Goal: Task Accomplishment & Management: Use online tool/utility

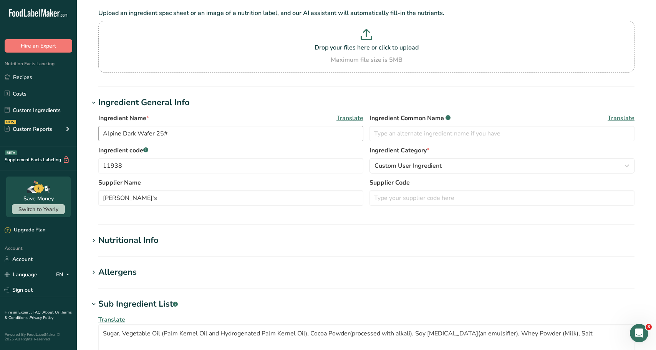
scroll to position [154, 0]
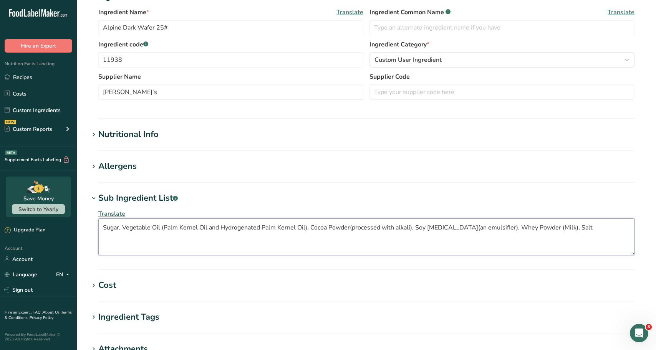
click at [172, 224] on textarea "Sugar, Vegetable Oil (Palm Kernel Oil and Hydrogenated Palm Kernel Oil), Cocoa …" at bounding box center [366, 237] width 536 height 37
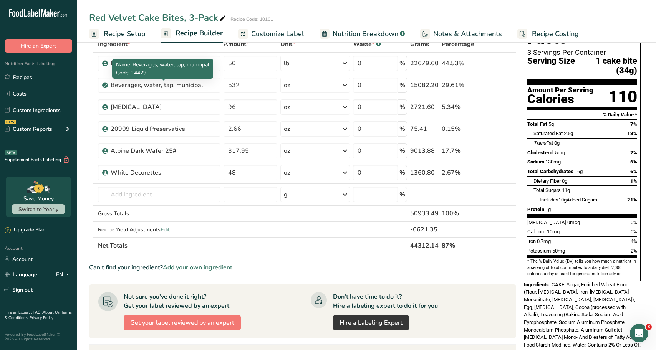
scroll to position [38, 0]
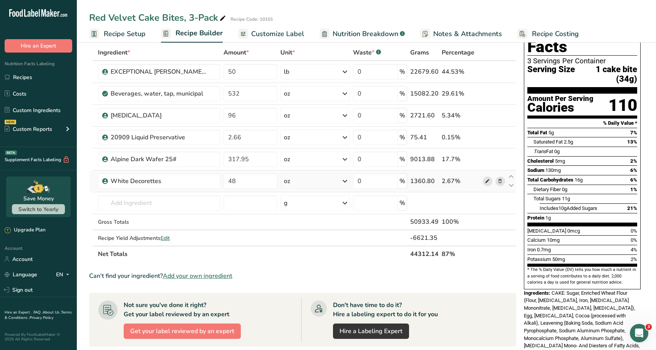
click at [486, 179] on icon at bounding box center [487, 182] width 5 height 8
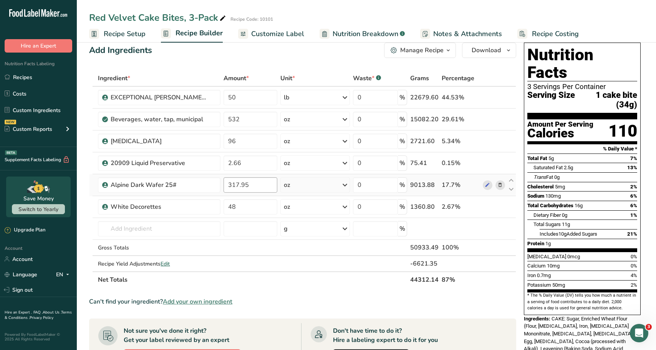
scroll to position [0, 0]
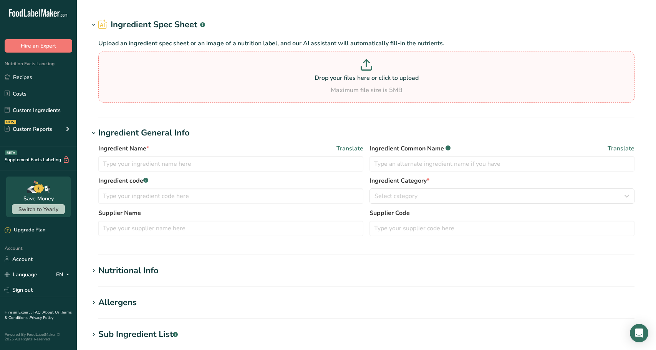
type input "White Decorettes"
type input "Dawn Food Products, Inc."
type input "3074435"
type textarea "Sugar, Vegetable Oil (palm, palm kernel), Cornstarch, Dextrin, Confectioners Gl…"
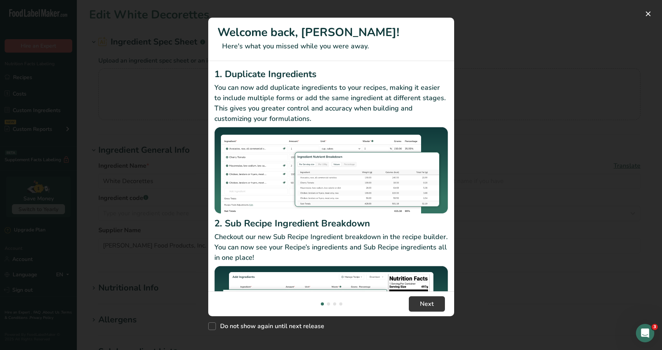
click at [597, 70] on div "New Features" at bounding box center [331, 175] width 662 height 350
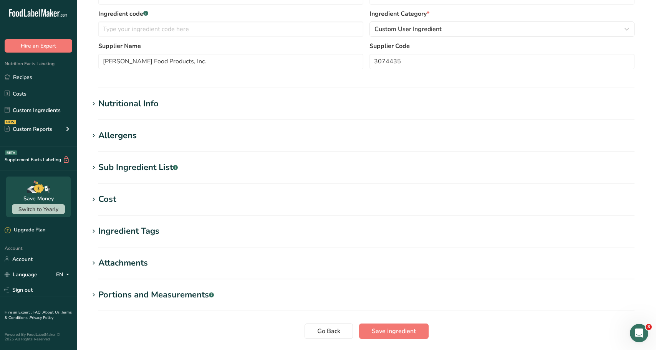
scroll to position [231, 0]
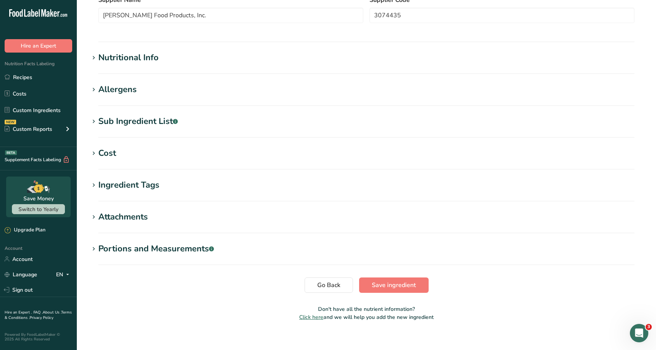
click at [107, 121] on div "Sub Ingredient List .a-a{fill:#347362;}.b-a{fill:#fff;}" at bounding box center [138, 121] width 80 height 13
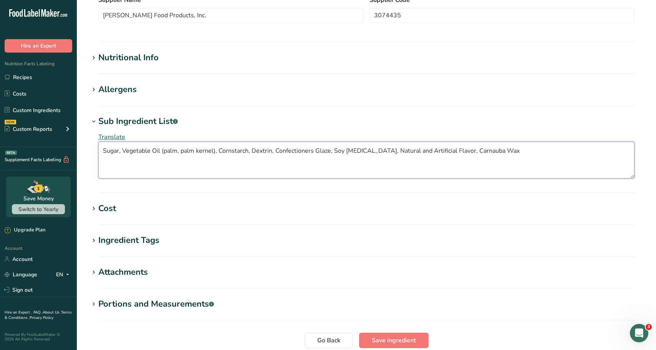
click at [230, 151] on textarea "Sugar, Vegetable Oil (palm, palm kernel), Cornstarch, Dextrin, Confectioners Gl…" at bounding box center [366, 160] width 536 height 37
click at [230, 150] on textarea "Sugar, Vegetable Oil (palm, palm kernel), Cornstarch, Dextrin, Confectioners Gl…" at bounding box center [366, 160] width 536 height 37
